Goal: Information Seeking & Learning: Learn about a topic

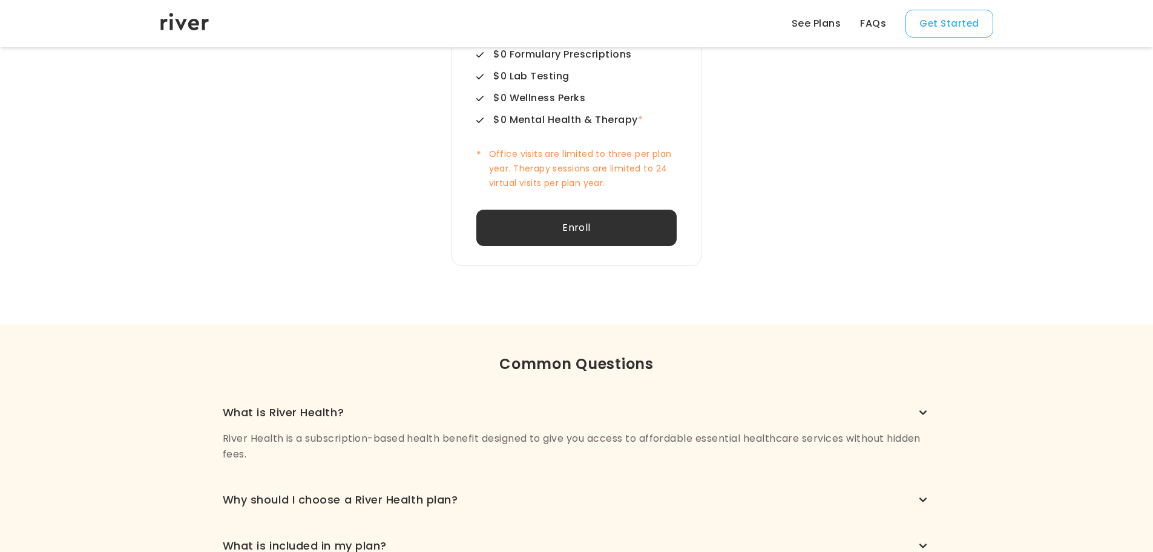
scroll to position [699, 0]
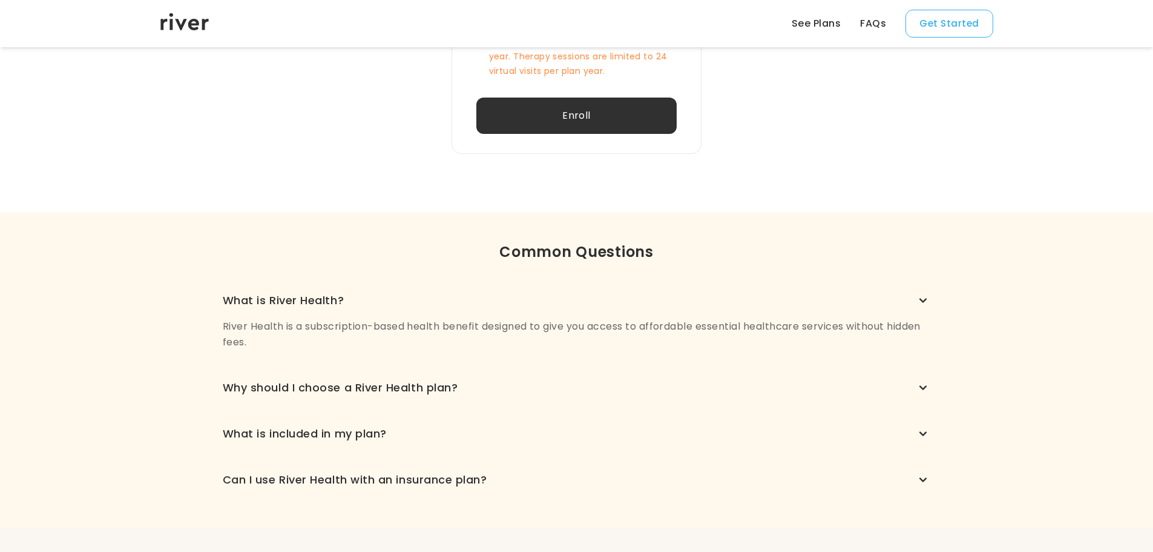
click at [605, 484] on div "Can I use River Health with an insurance plan?" at bounding box center [577, 479] width 708 height 17
click at [922, 477] on icon "button" at bounding box center [923, 479] width 15 height 15
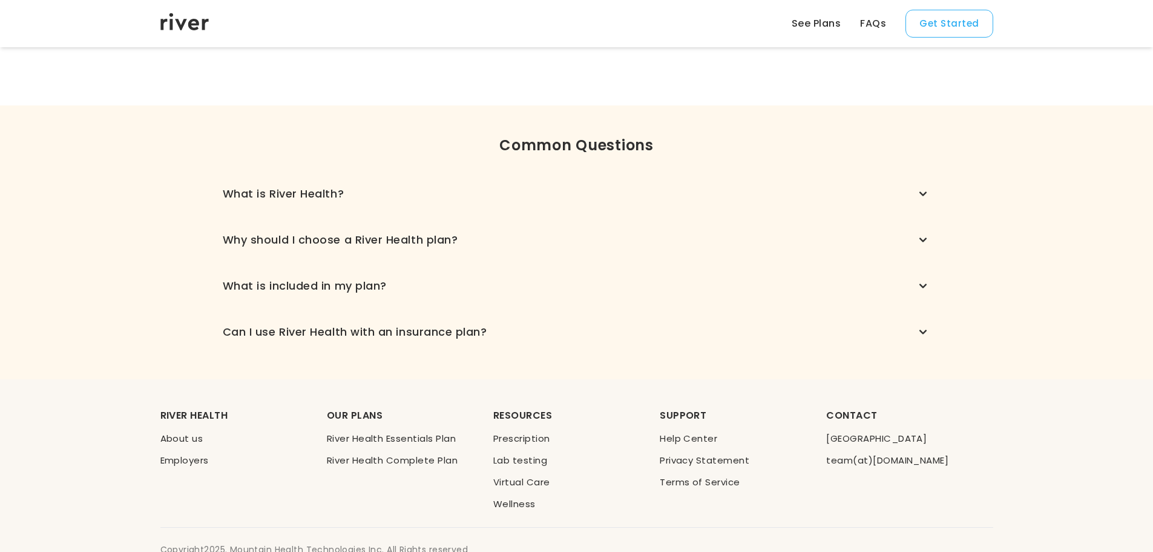
scroll to position [820, 0]
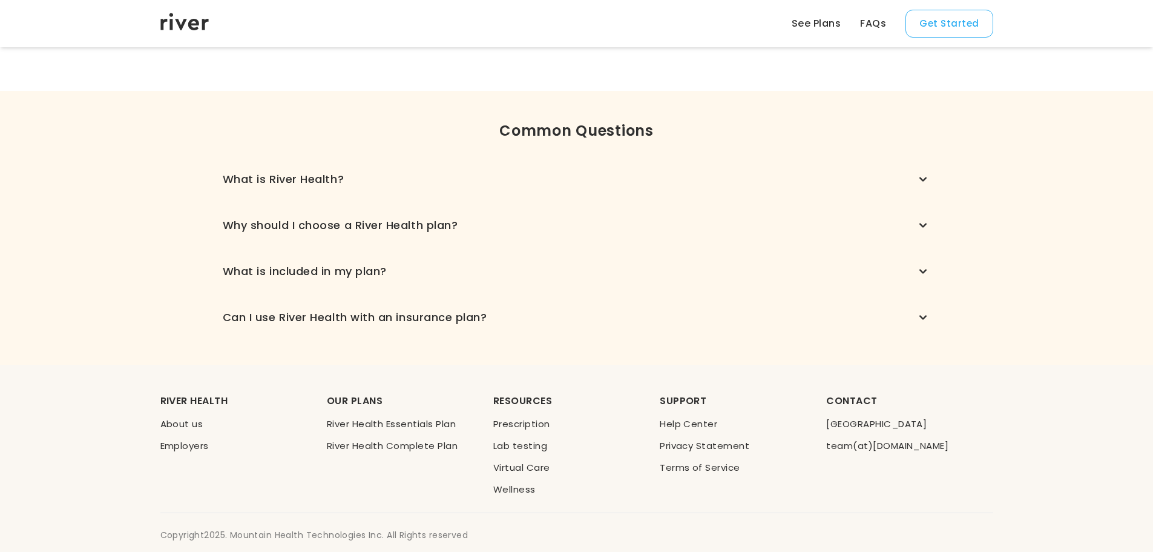
click at [922, 318] on icon "button" at bounding box center [923, 317] width 7 height 4
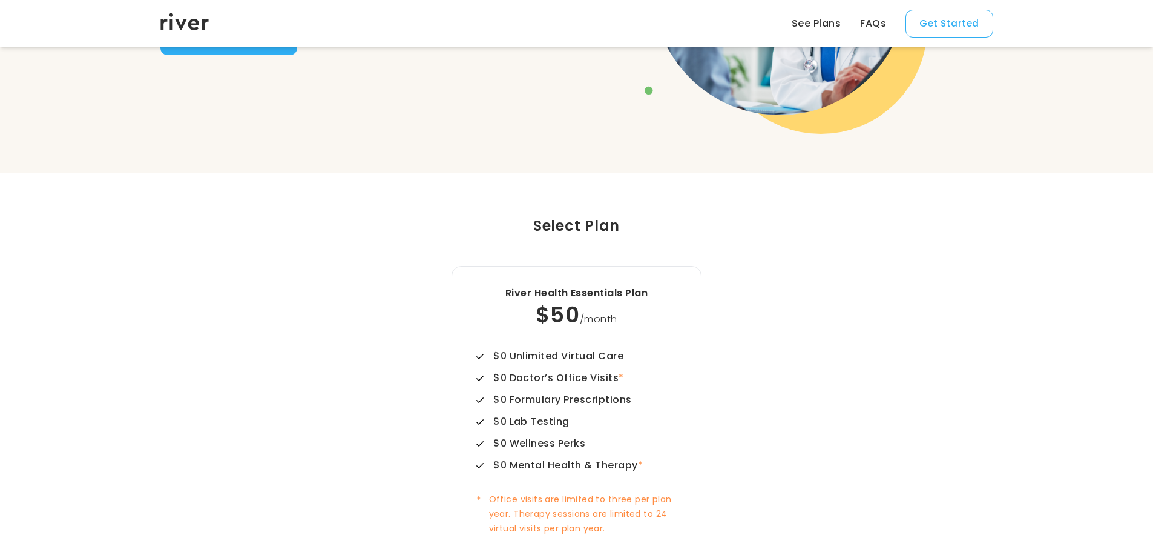
scroll to position [0, 0]
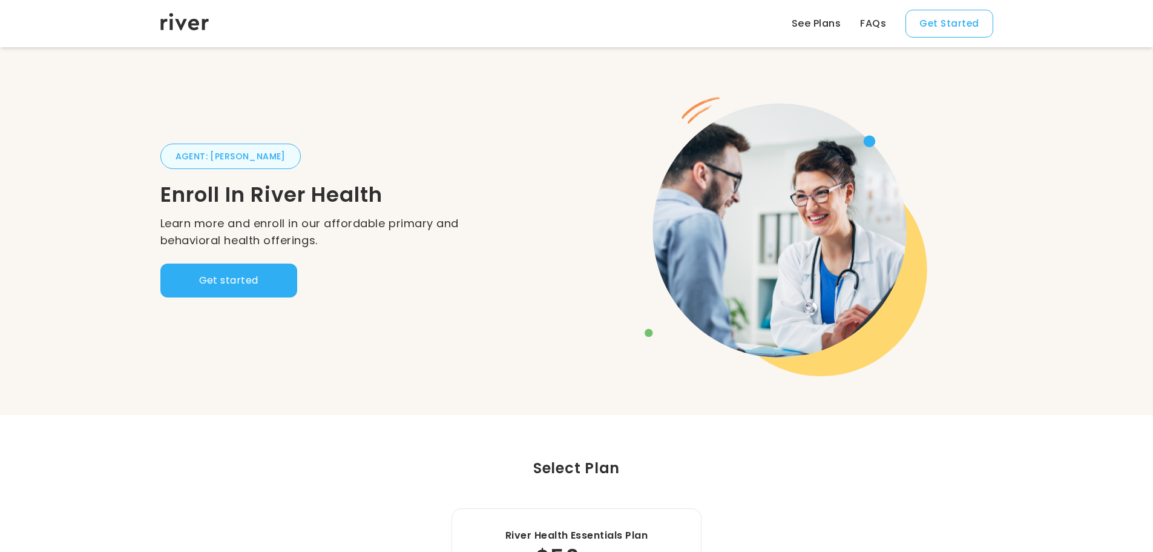
click at [884, 20] on link "FAQs" at bounding box center [873, 23] width 26 height 15
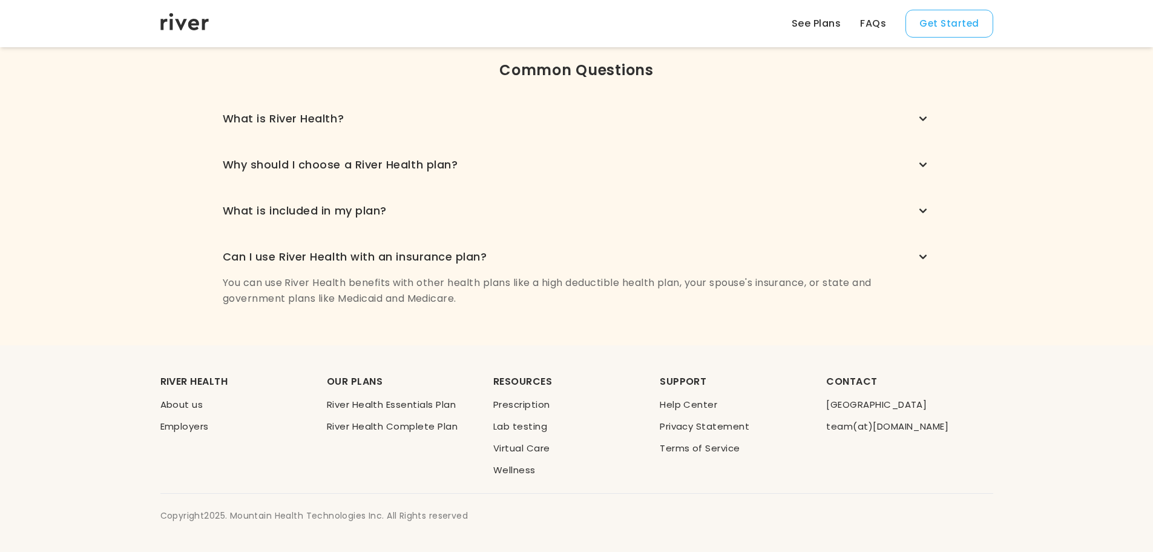
click at [823, 25] on link "See Plans" at bounding box center [816, 23] width 49 height 15
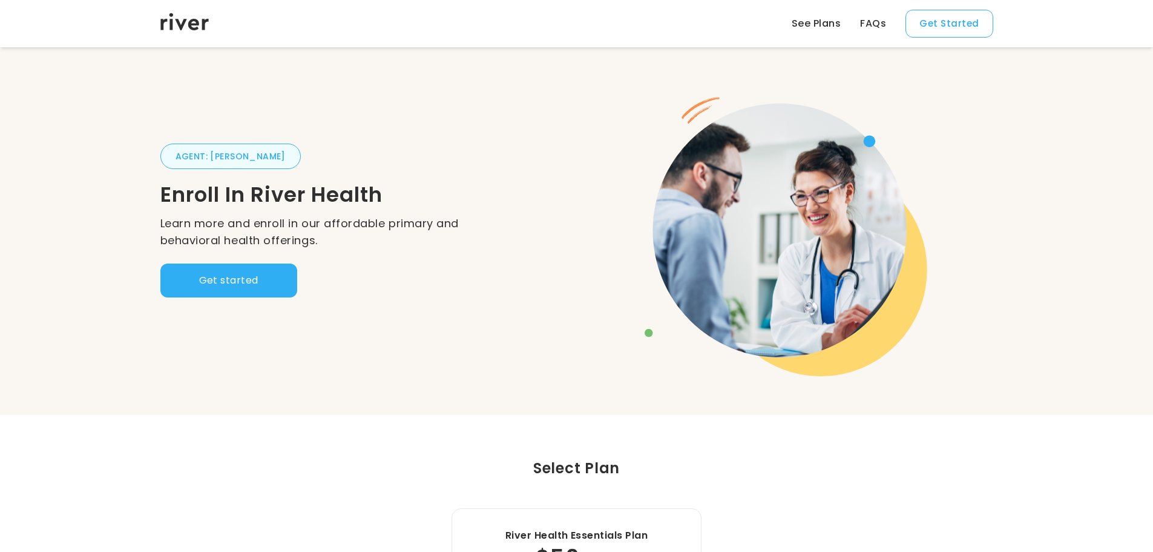
click at [182, 21] on icon at bounding box center [184, 22] width 48 height 24
